Goal: Task Accomplishment & Management: Complete application form

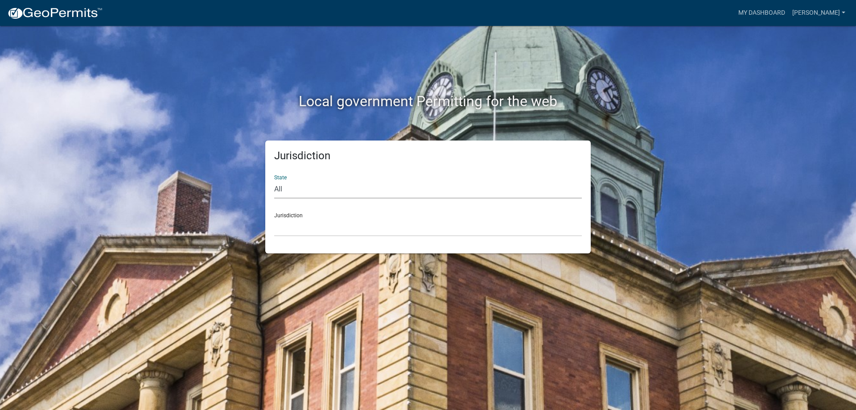
drag, startPoint x: 371, startPoint y: 191, endPoint x: 367, endPoint y: 196, distance: 6.6
click at [371, 191] on select "All [US_STATE] [US_STATE] [US_STATE] [US_STATE] [US_STATE] [US_STATE] [US_STATE…" at bounding box center [428, 189] width 308 height 18
select select "[US_STATE]"
click at [274, 180] on select "All [US_STATE] [US_STATE] [US_STATE] [US_STATE] [US_STATE] [US_STATE] [US_STATE…" at bounding box center [428, 189] width 308 height 18
drag, startPoint x: 306, startPoint y: 230, endPoint x: 302, endPoint y: 219, distance: 11.4
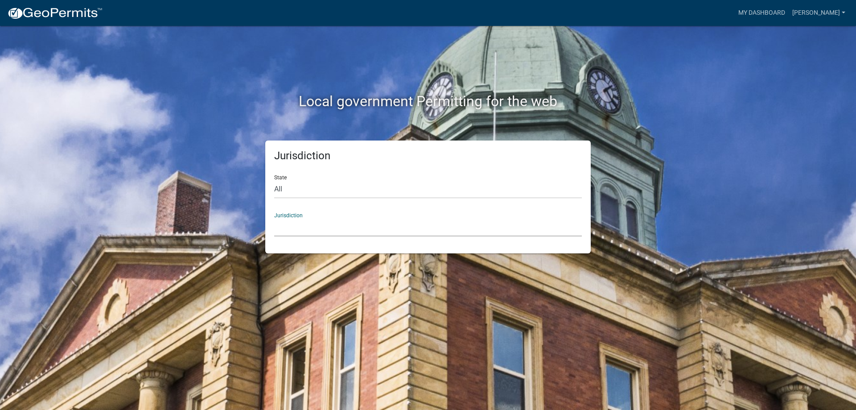
click at [306, 230] on select "City of [GEOGRAPHIC_DATA], [US_STATE] City of [GEOGRAPHIC_DATA], [US_STATE] Cit…" at bounding box center [428, 227] width 308 height 18
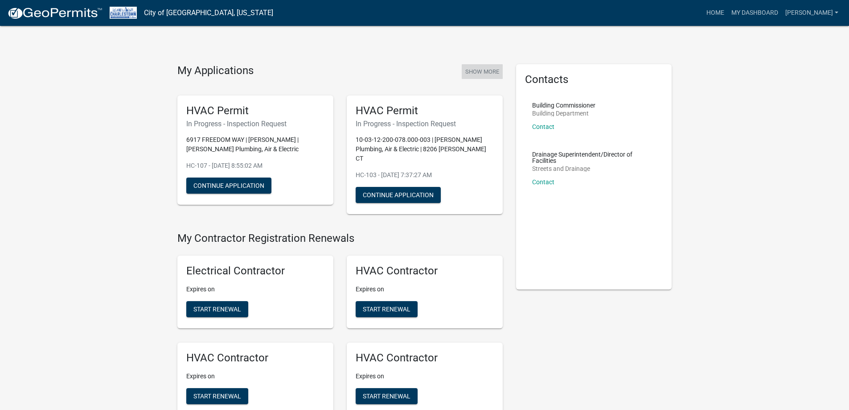
click at [484, 74] on button "Show More" at bounding box center [482, 71] width 41 height 15
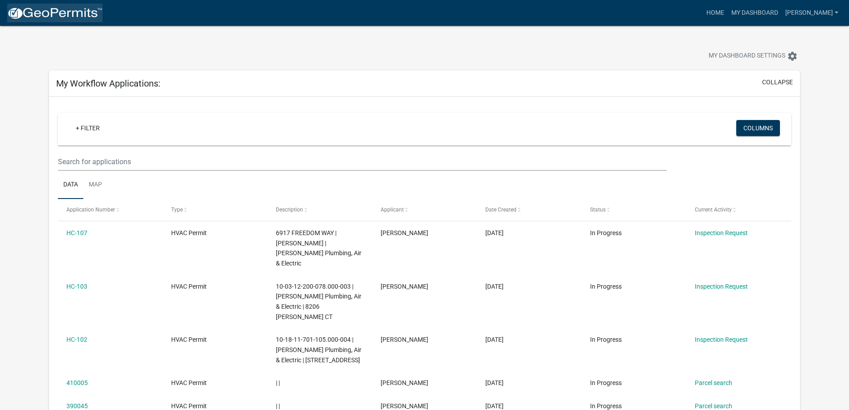
click at [79, 14] on img at bounding box center [54, 13] width 95 height 13
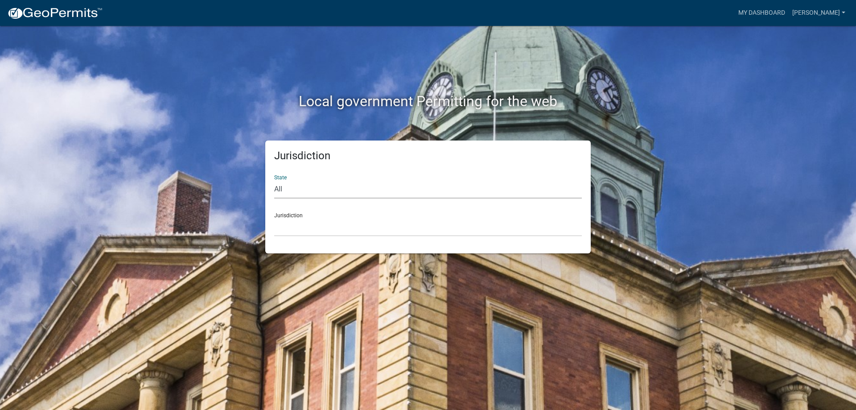
click at [295, 192] on select "All [US_STATE] [US_STATE] [US_STATE] [US_STATE] [US_STATE] [US_STATE] [US_STATE…" at bounding box center [428, 189] width 308 height 18
select select "[US_STATE]"
click at [274, 180] on select "All [US_STATE] [US_STATE] [US_STATE] [US_STATE] [US_STATE] [US_STATE] [US_STATE…" at bounding box center [428, 189] width 308 height 18
click at [314, 227] on select "City of [GEOGRAPHIC_DATA], [US_STATE] City of [GEOGRAPHIC_DATA], [US_STATE] Cit…" at bounding box center [428, 227] width 308 height 18
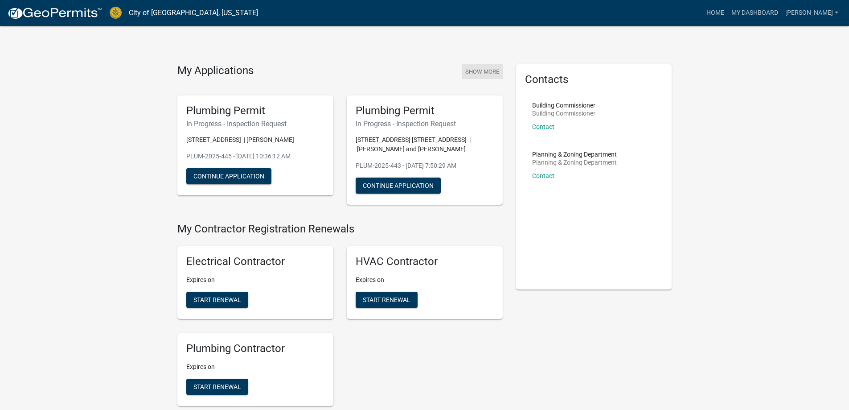
click at [483, 73] on button "Show More" at bounding box center [482, 71] width 41 height 15
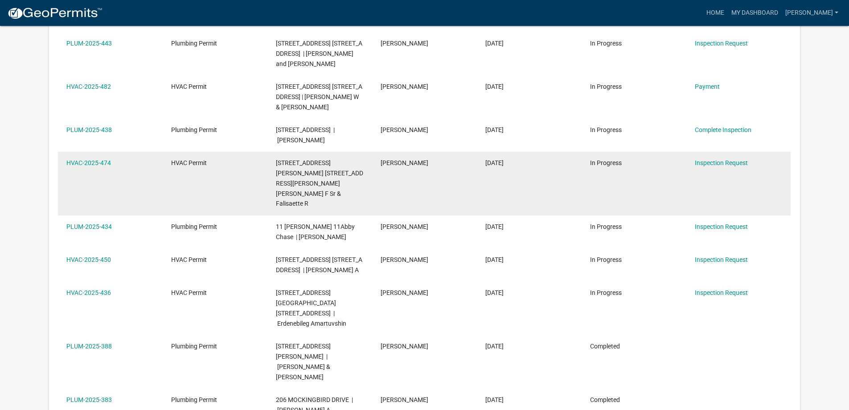
scroll to position [223, 0]
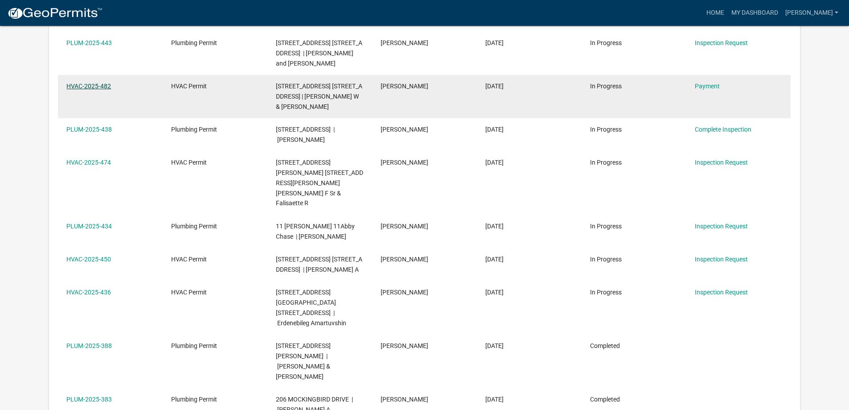
click at [73, 84] on link "HVAC-2025-482" at bounding box center [88, 85] width 45 height 7
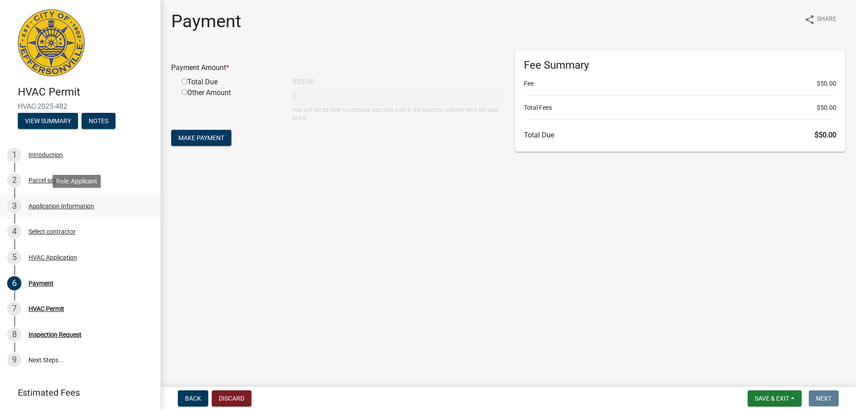
click at [63, 213] on link "3 Application Information" at bounding box center [80, 206] width 161 height 26
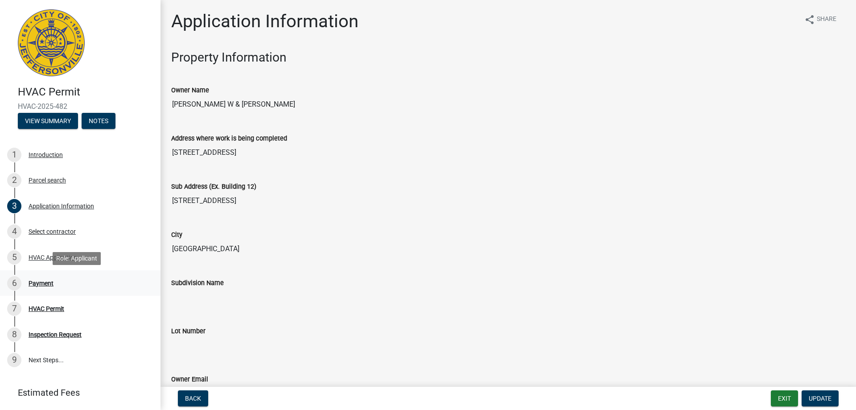
click at [66, 276] on div "6 Payment" at bounding box center [76, 283] width 139 height 14
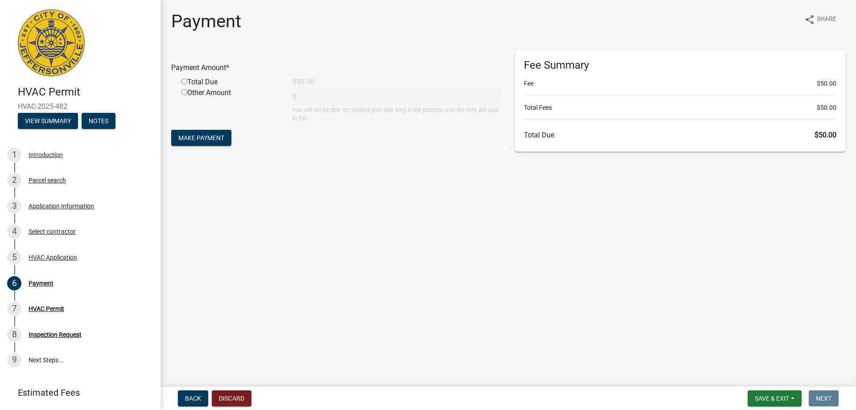
click at [183, 81] on input "radio" at bounding box center [184, 81] width 6 height 6
radio input "true"
type input "50"
click at [201, 136] on span "Make Payment" at bounding box center [201, 137] width 46 height 7
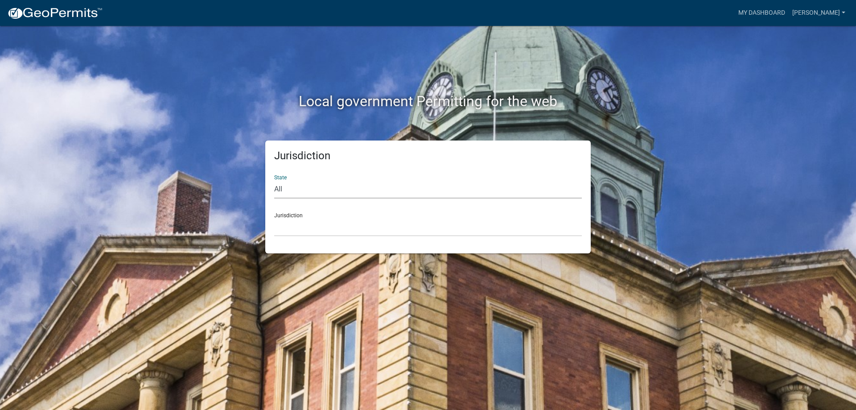
click at [358, 190] on select "All [US_STATE] [US_STATE] [US_STATE] [US_STATE] [US_STATE] [US_STATE] [US_STATE…" at bounding box center [428, 189] width 308 height 18
select select "[US_STATE]"
click at [274, 180] on select "All [US_STATE] [US_STATE] [US_STATE] [US_STATE] [US_STATE] [US_STATE] [US_STATE…" at bounding box center [428, 189] width 308 height 18
click at [322, 220] on select "City of [GEOGRAPHIC_DATA], [US_STATE] City of [GEOGRAPHIC_DATA], [US_STATE] Cit…" at bounding box center [428, 227] width 308 height 18
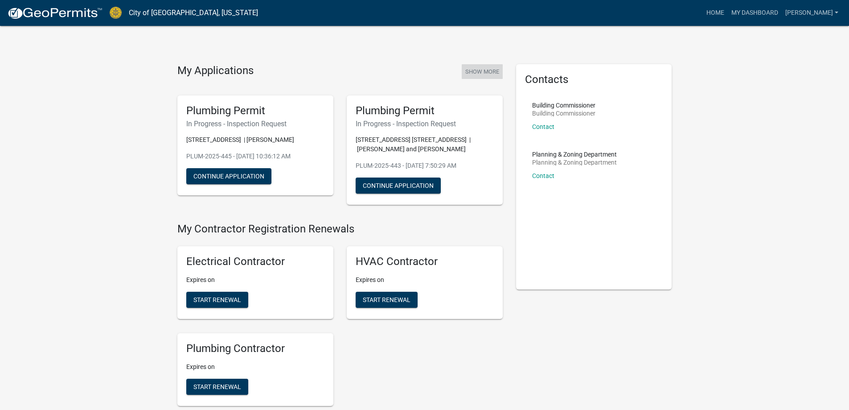
click at [486, 68] on button "Show More" at bounding box center [482, 71] width 41 height 15
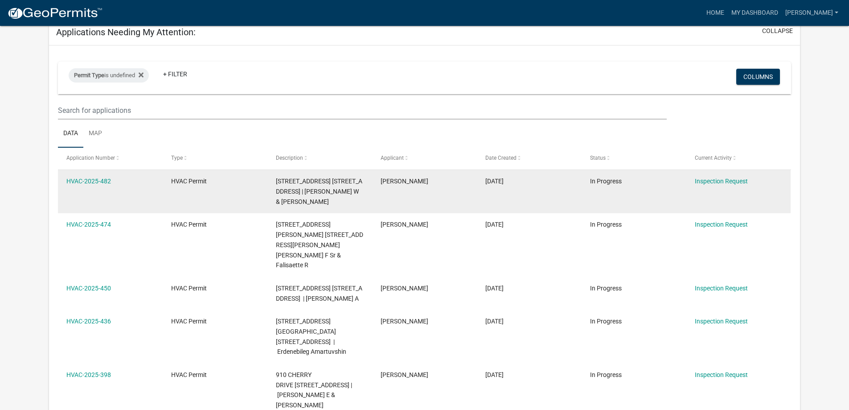
scroll to position [446, 0]
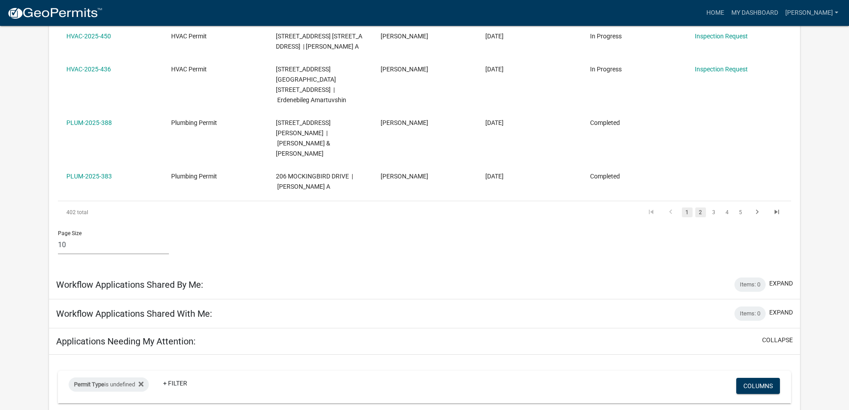
click at [704, 207] on link "2" at bounding box center [701, 212] width 11 height 10
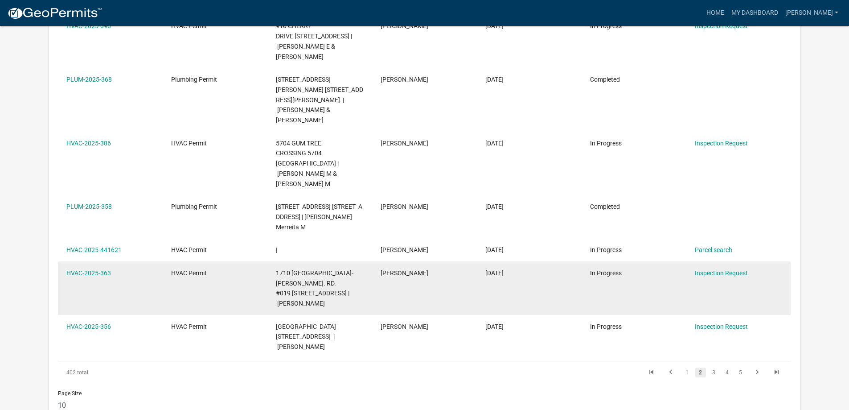
scroll to position [535, 0]
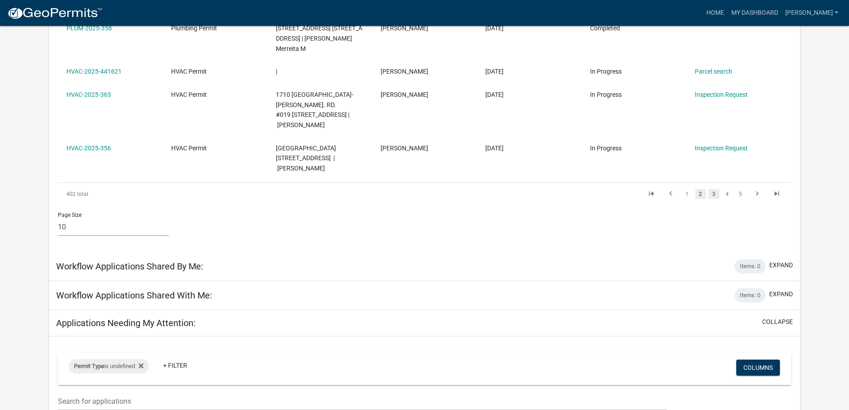
click at [713, 189] on link "3" at bounding box center [714, 194] width 11 height 10
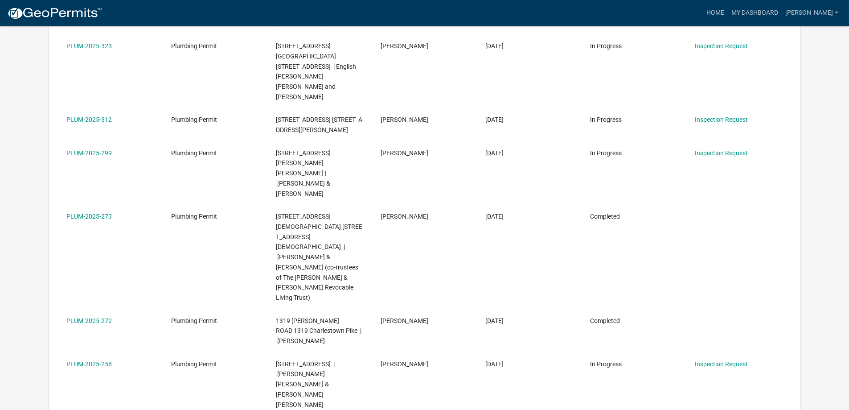
scroll to position [387, 0]
